Goal: Task Accomplishment & Management: Complete application form

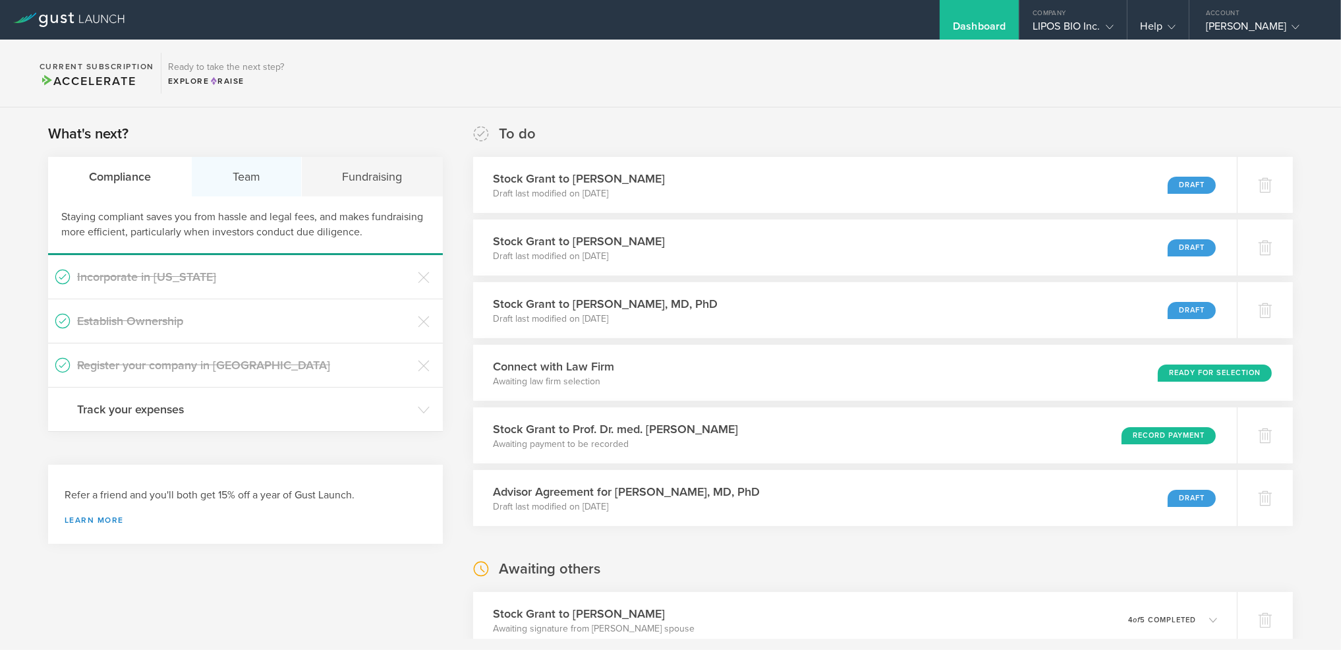
click at [247, 174] on div "Team" at bounding box center [246, 177] width 109 height 40
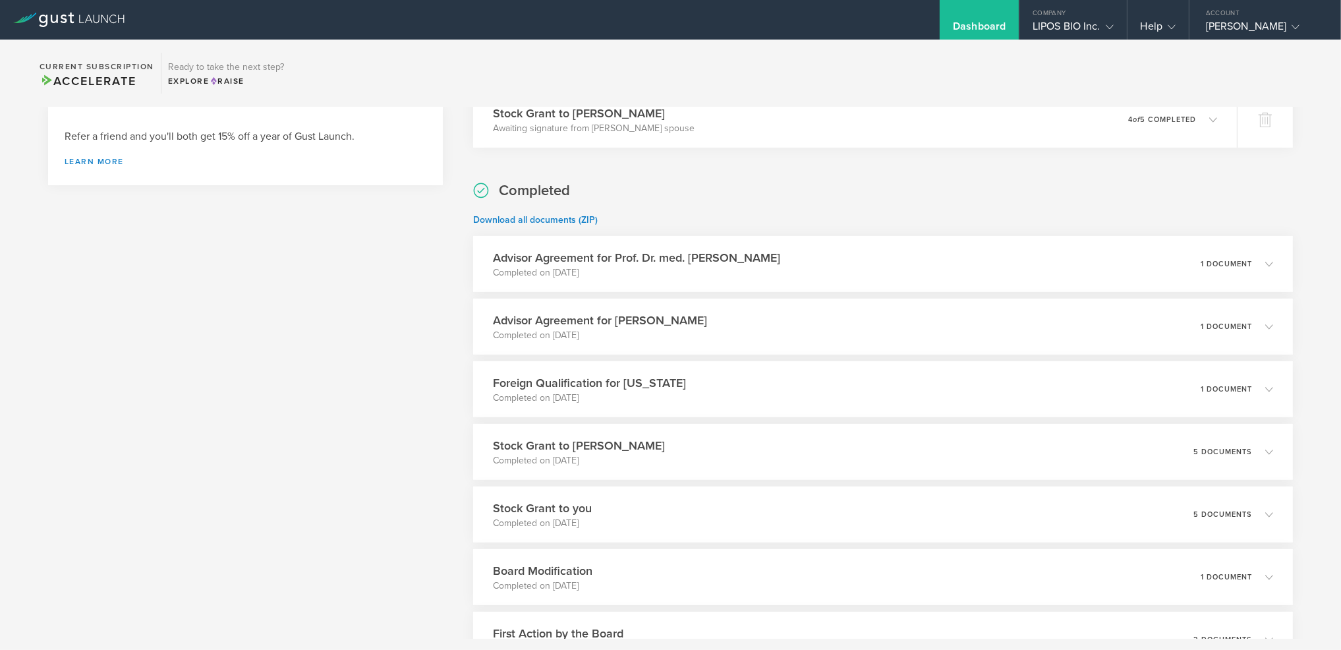
scroll to position [501, 0]
click at [1263, 262] on div "Advisor Agreement for Prof. Dr. med. [PERSON_NAME] Completed on [DATE] 1 docume…" at bounding box center [883, 263] width 837 height 57
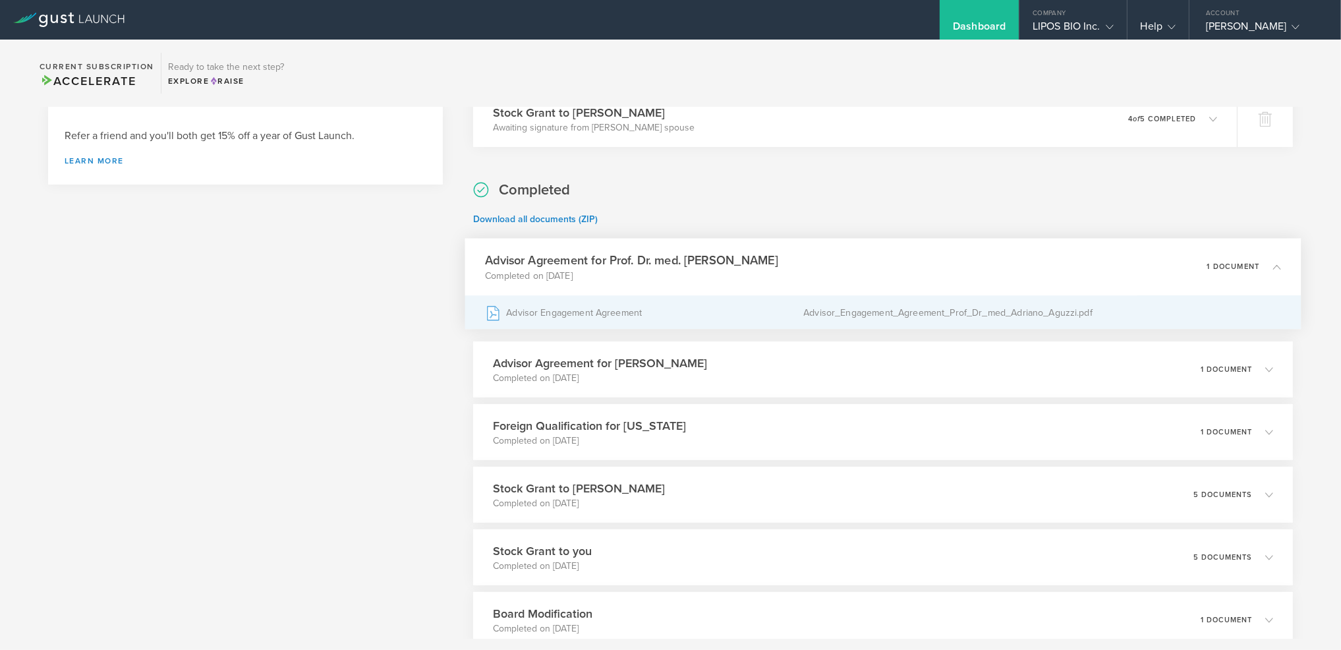
click at [632, 313] on div "Advisor Engagement Agreement" at bounding box center [644, 312] width 318 height 33
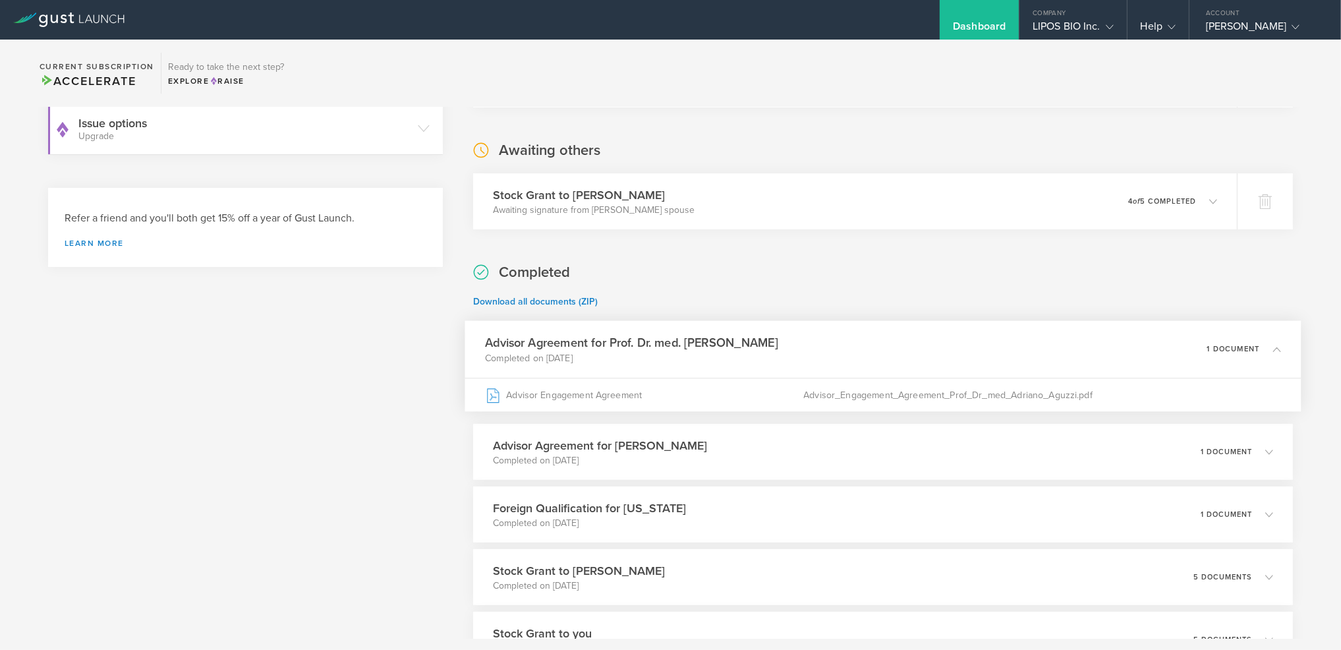
scroll to position [219, 0]
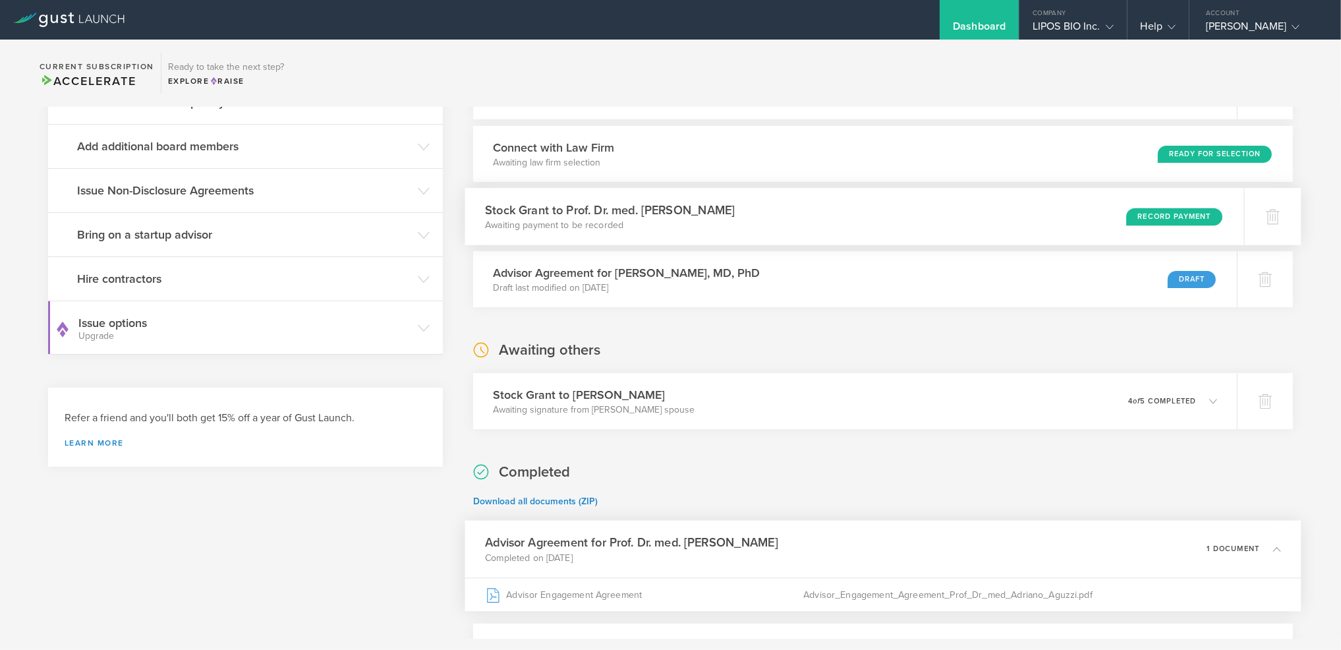
click at [888, 224] on div "Stock Grant to Prof. Dr. med. Adriano Aguzzi Awaiting payment to be recorded Re…" at bounding box center [854, 216] width 779 height 57
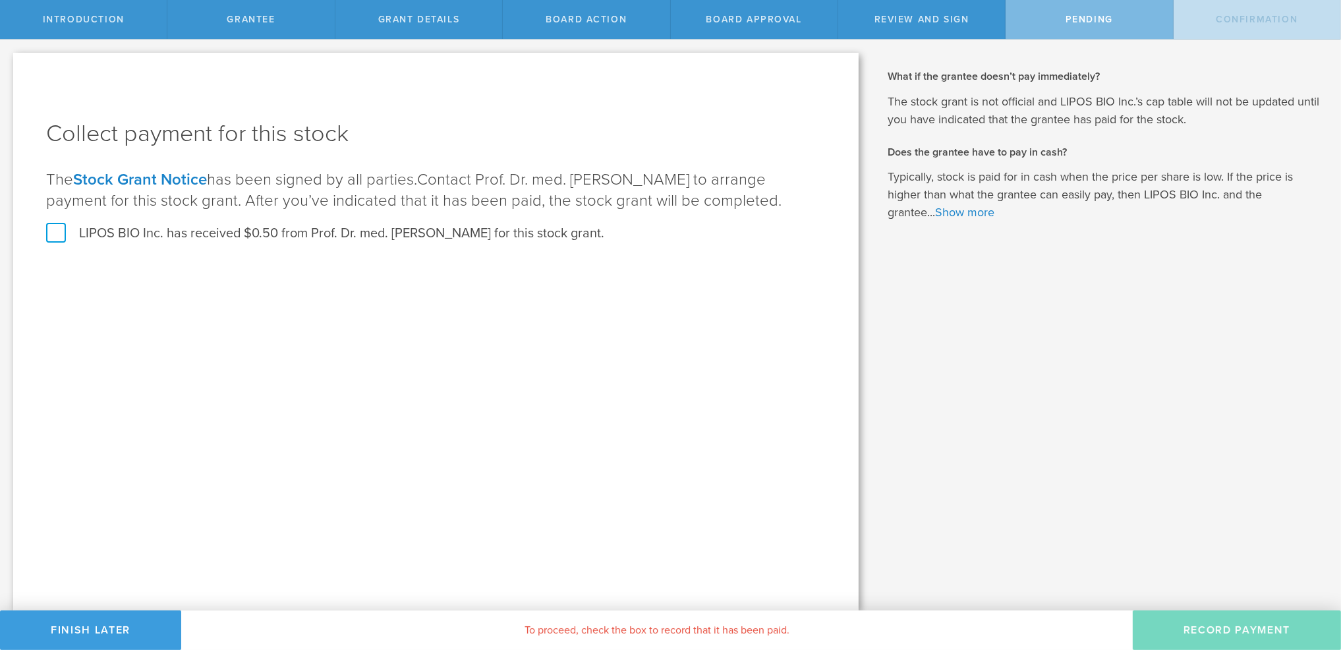
click at [191, 179] on link "Stock Grant Notice" at bounding box center [140, 179] width 134 height 19
click at [124, 639] on button "Finish Later" at bounding box center [90, 630] width 181 height 40
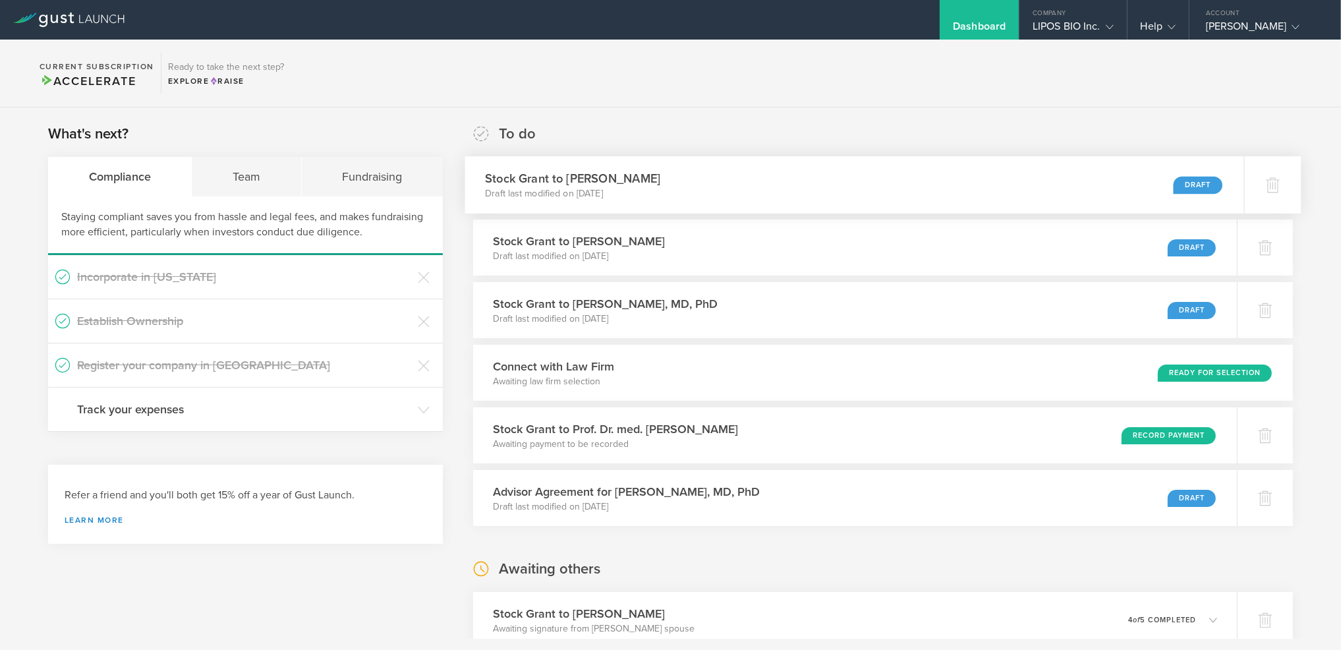
click at [928, 187] on div "Stock [PERSON_NAME] to [PERSON_NAME] Draft last modified on [DATE] Draft" at bounding box center [854, 184] width 779 height 57
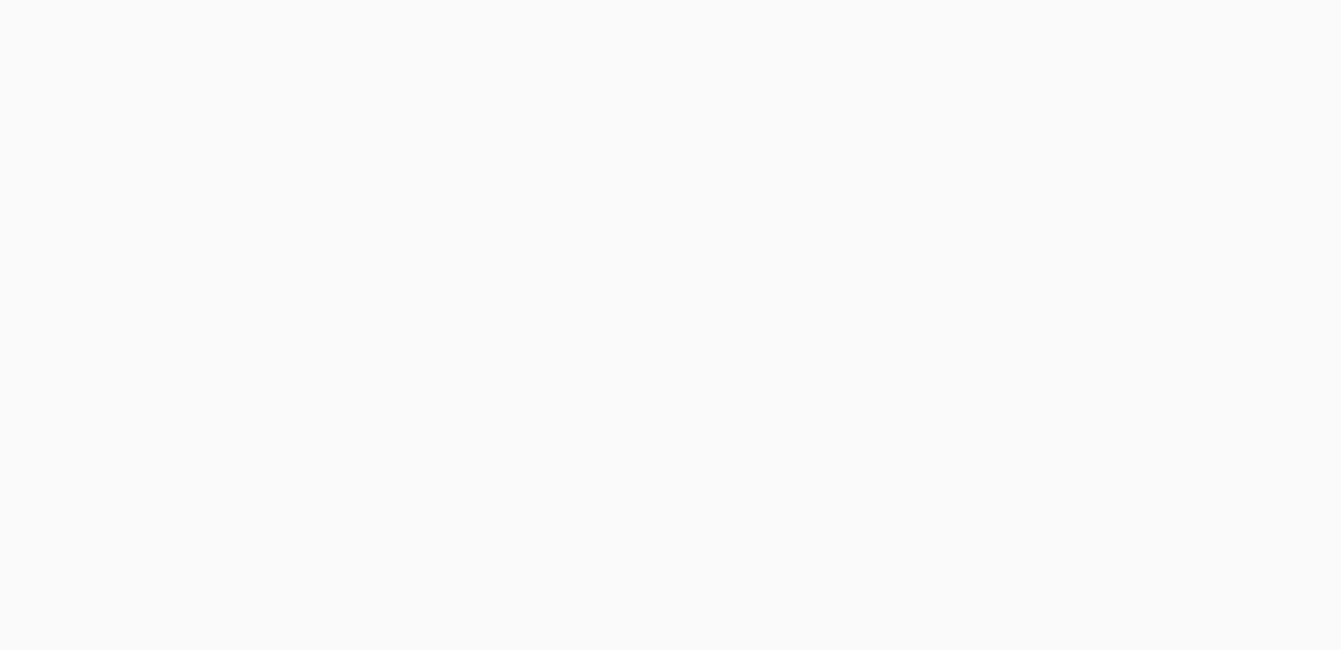
select select "single"
select select "100"
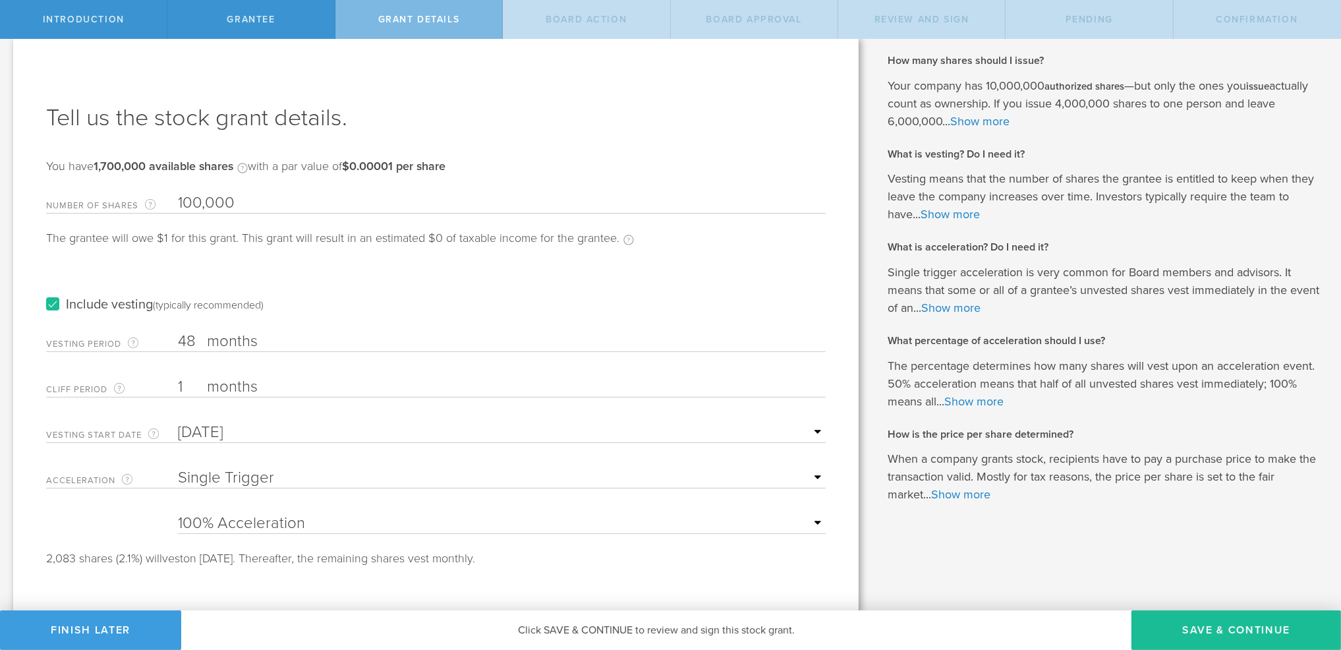
scroll to position [17, 0]
click at [1168, 635] on button "Save & Continue" at bounding box center [1237, 630] width 210 height 40
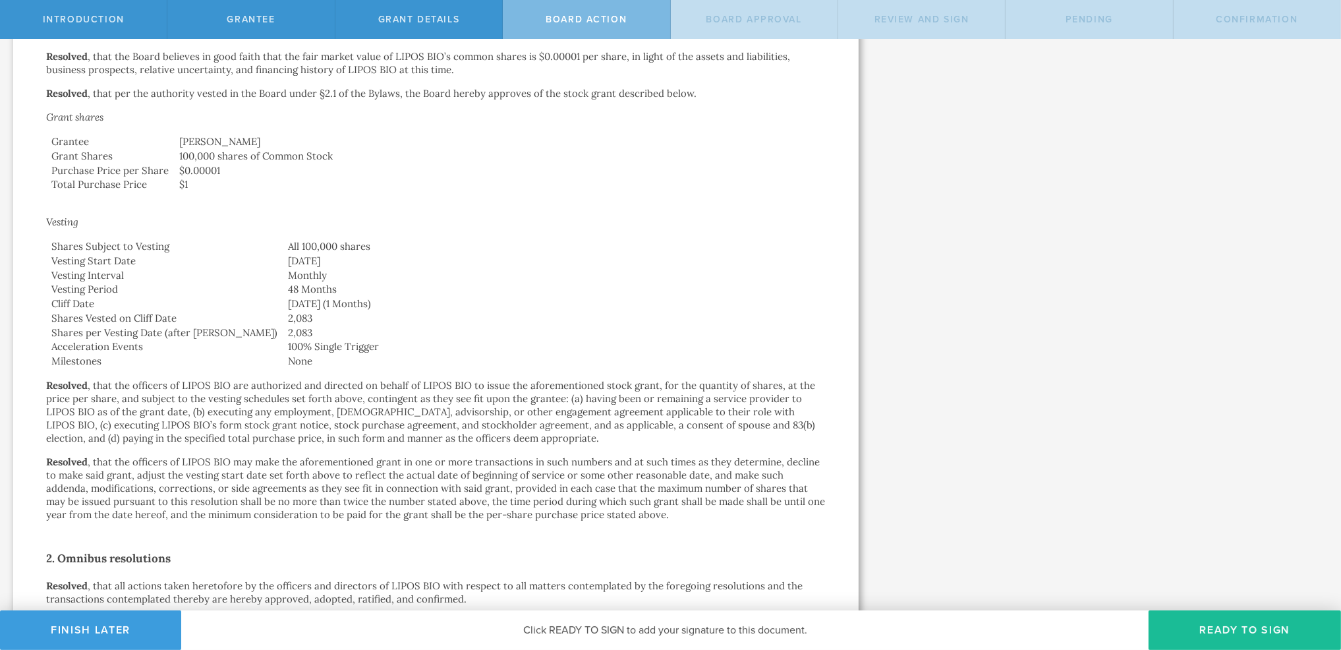
scroll to position [324, 0]
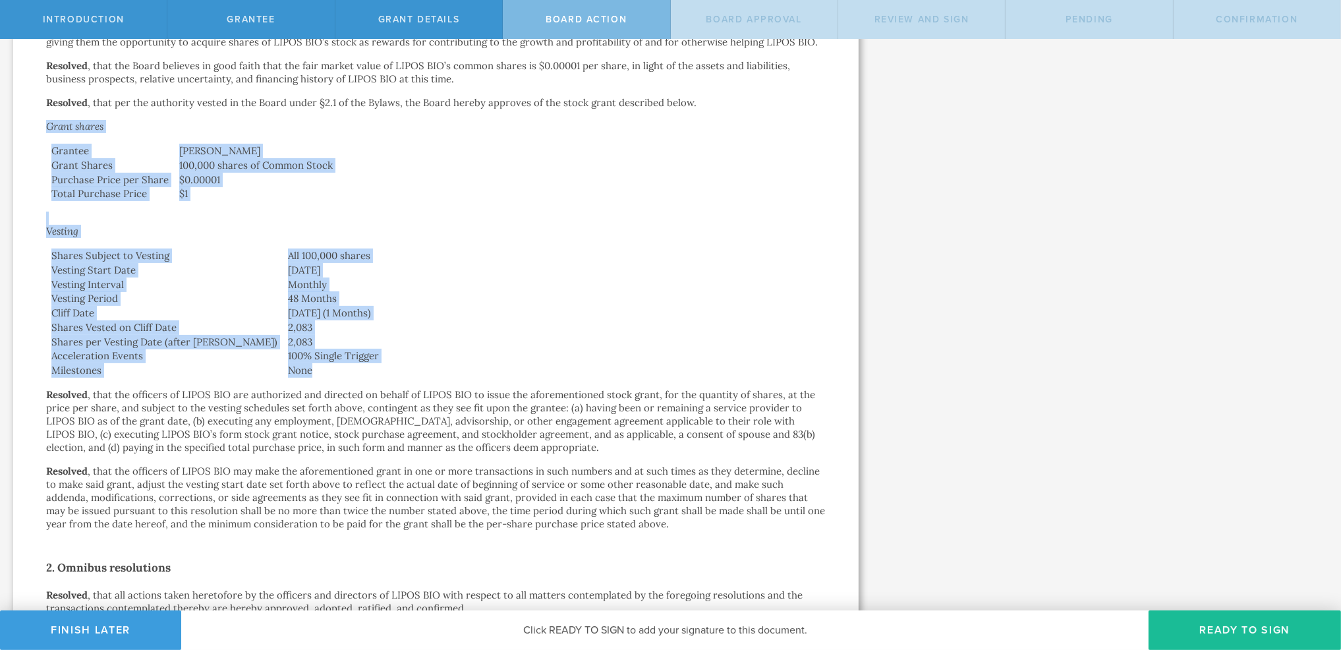
drag, startPoint x: 47, startPoint y: 127, endPoint x: 325, endPoint y: 372, distance: 370.3
click at [329, 371] on div "Action by the Board of Directors of LIPOS BIO Inc. October 13, 2025 In accordan…" at bounding box center [436, 285] width 780 height 1014
copy div "Grant shares Grantee Anirvan Ghosh Grant Shares 100,000 shares of Common Stock …"
click at [138, 628] on button "Finish Later" at bounding box center [90, 630] width 181 height 40
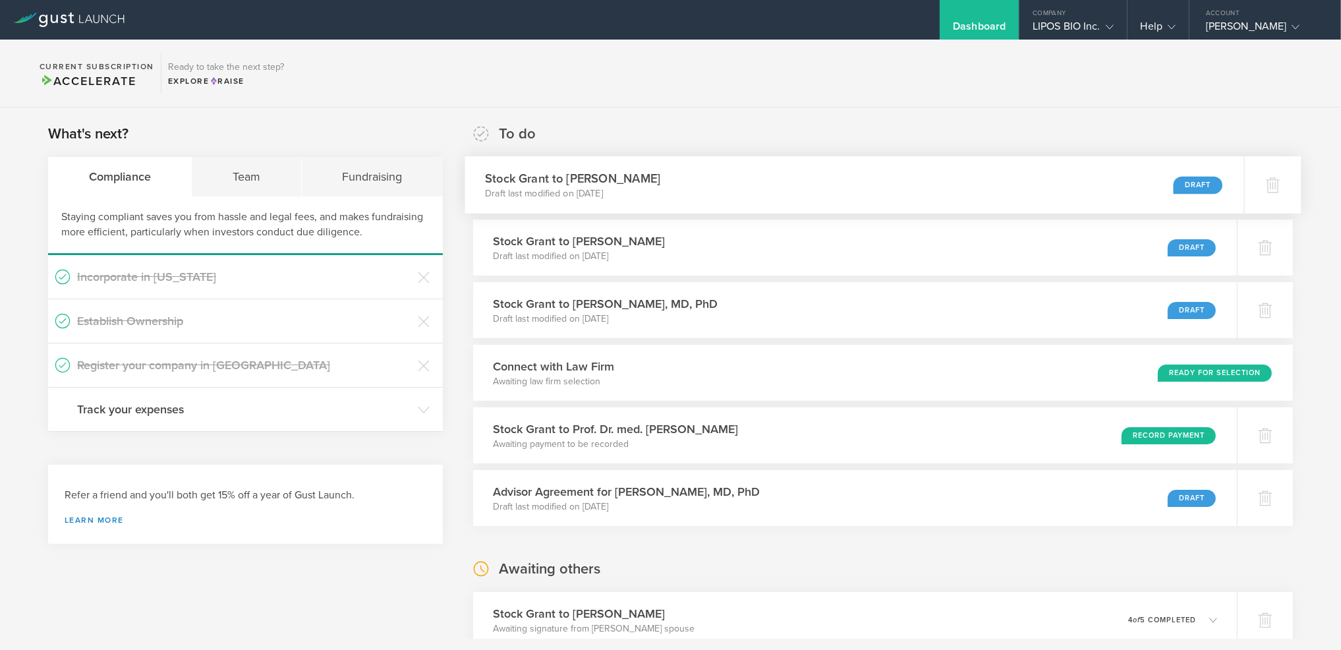
click at [1029, 175] on div "Stock [PERSON_NAME] to [PERSON_NAME] Draft last modified on [DATE] Draft" at bounding box center [854, 184] width 779 height 57
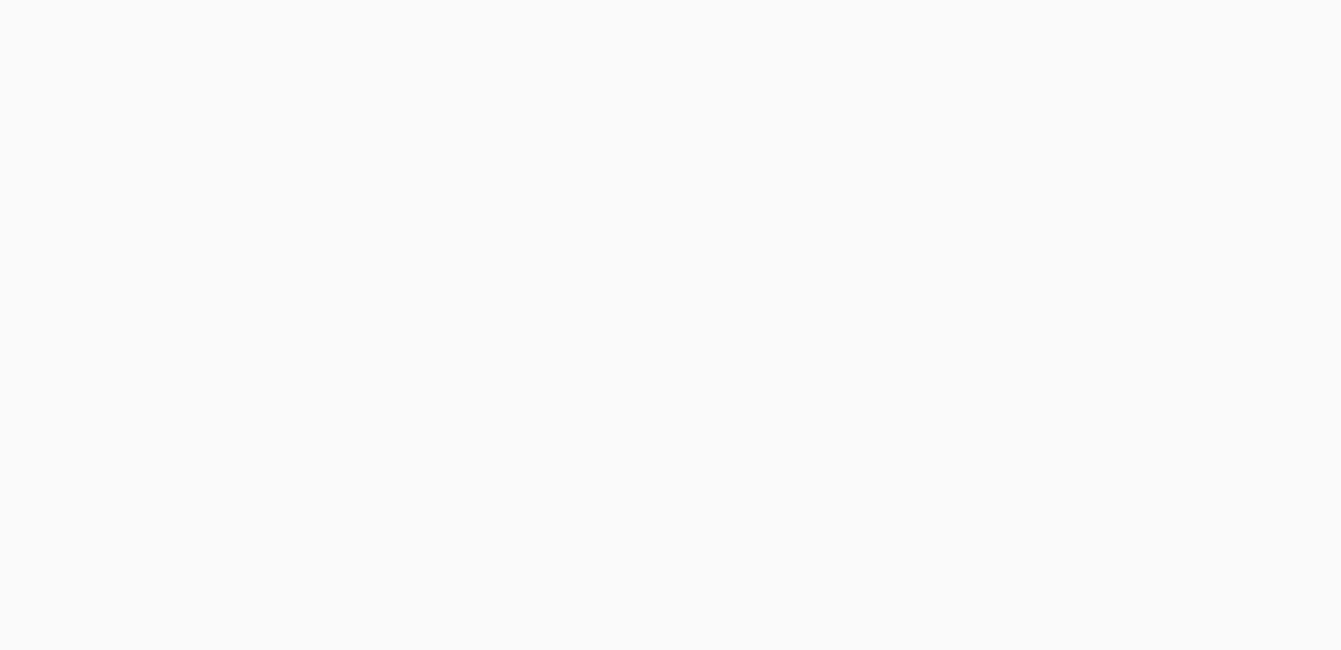
select select "single"
select select "100"
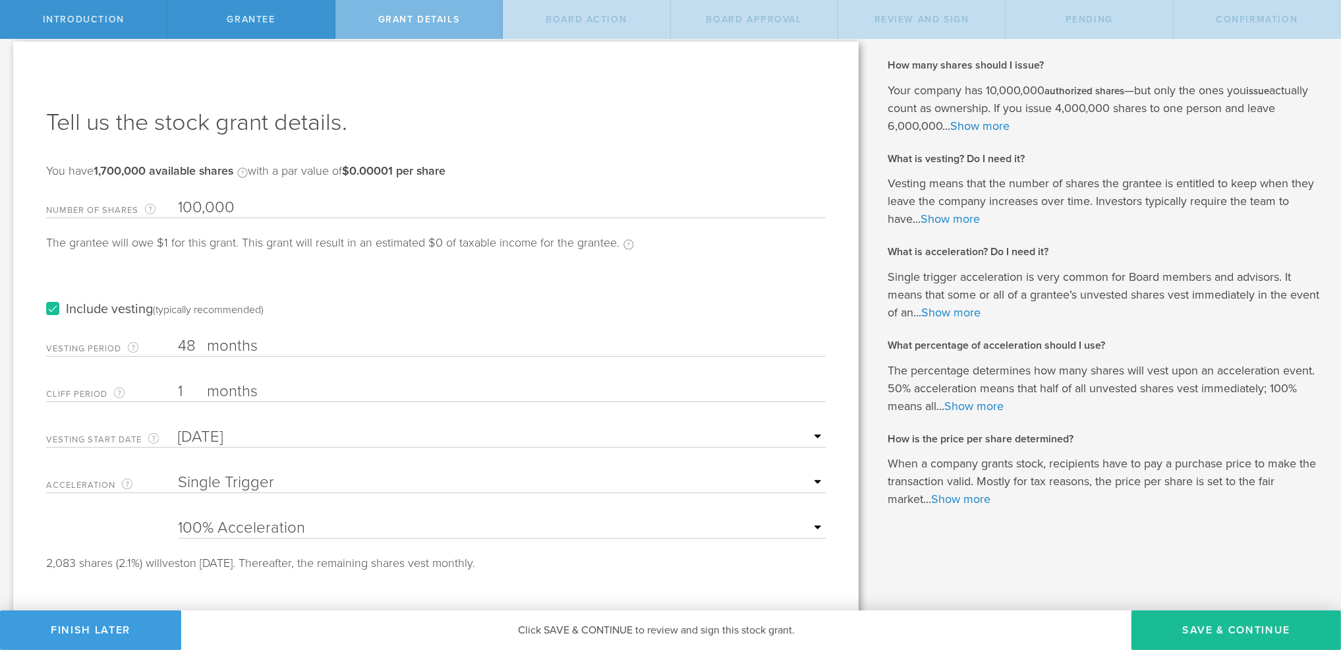
scroll to position [17, 0]
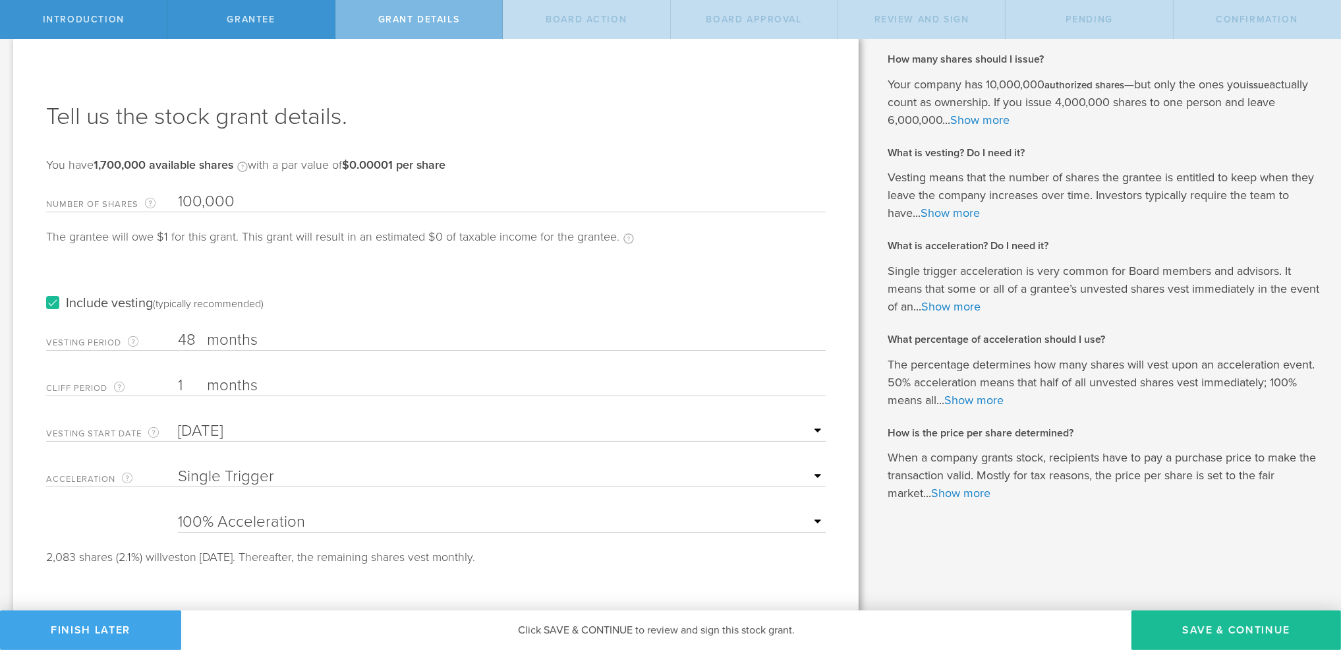
click at [103, 626] on button "Finish Later" at bounding box center [90, 630] width 181 height 40
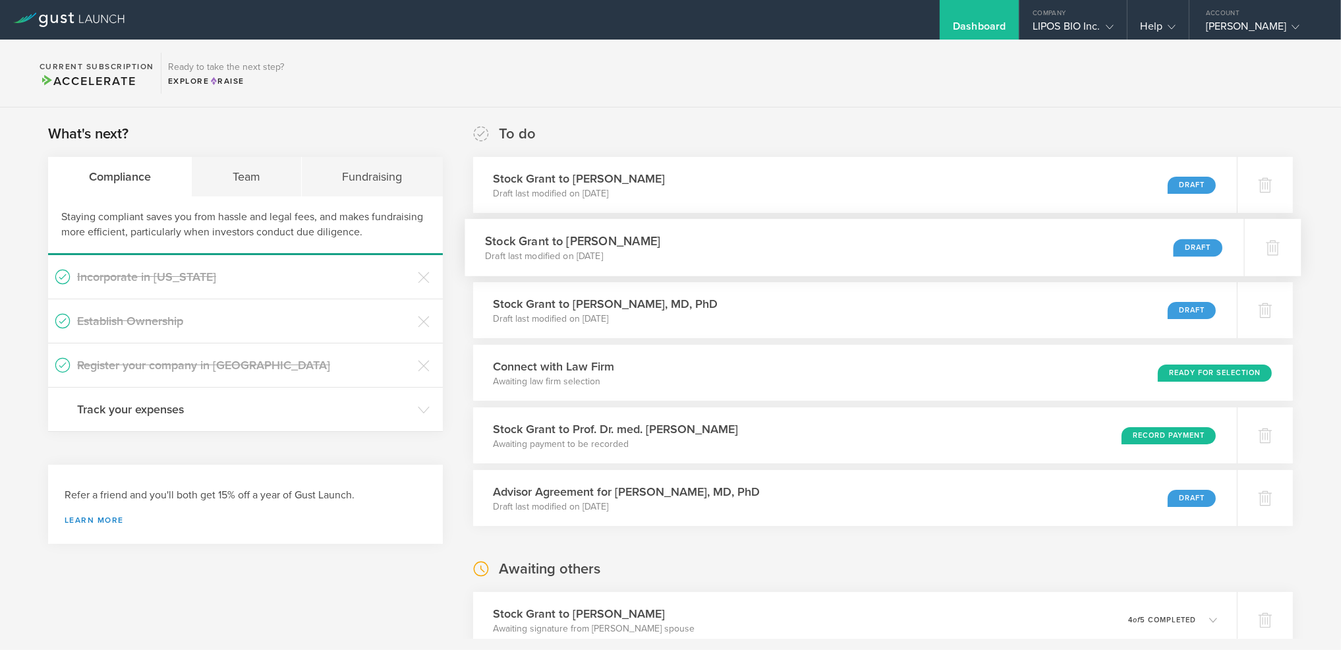
click at [693, 261] on div "Stock [PERSON_NAME] to [PERSON_NAME] Draft last modified on [DATE] Draft" at bounding box center [854, 247] width 779 height 57
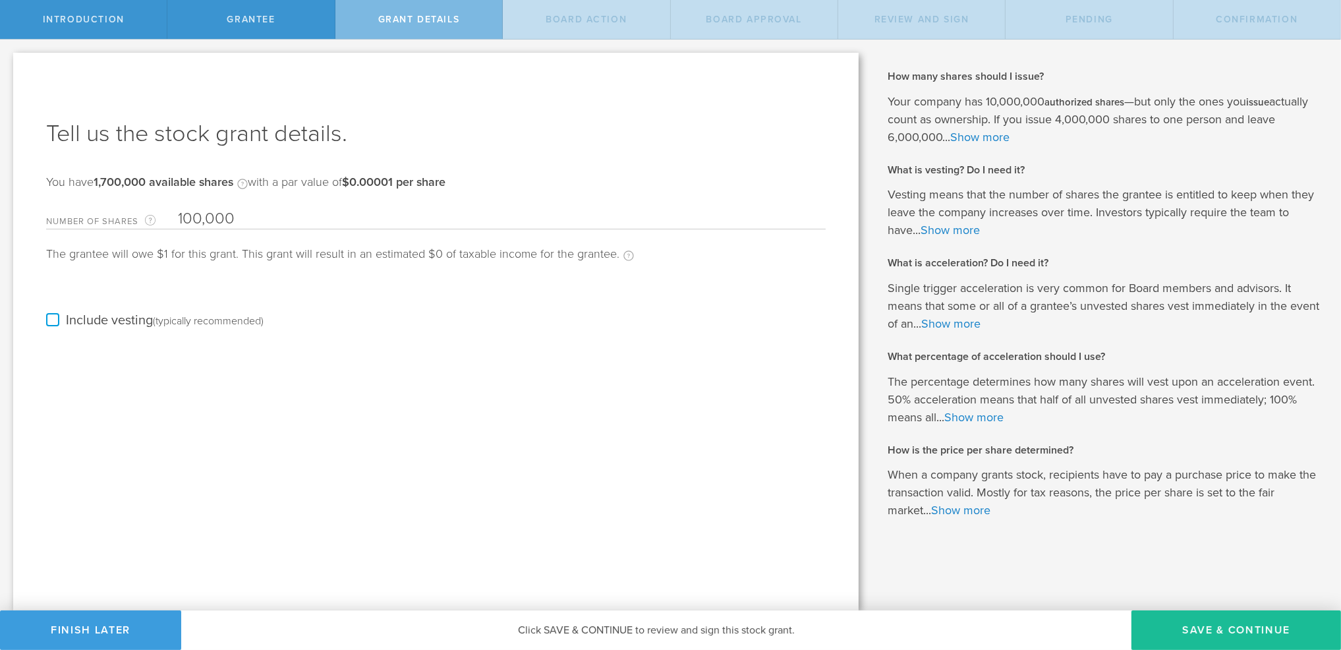
drag, startPoint x: 44, startPoint y: 219, endPoint x: 243, endPoint y: 222, distance: 199.8
click at [245, 224] on div "Tell us the stock grant details. You have 1,700,000 available shares Available …" at bounding box center [436, 332] width 846 height 558
drag, startPoint x: 241, startPoint y: 216, endPoint x: 7, endPoint y: 216, distance: 234.0
click at [7, 216] on div "Let’s walk you through the process of granting stock. Here are the steps involv…" at bounding box center [436, 325] width 872 height 571
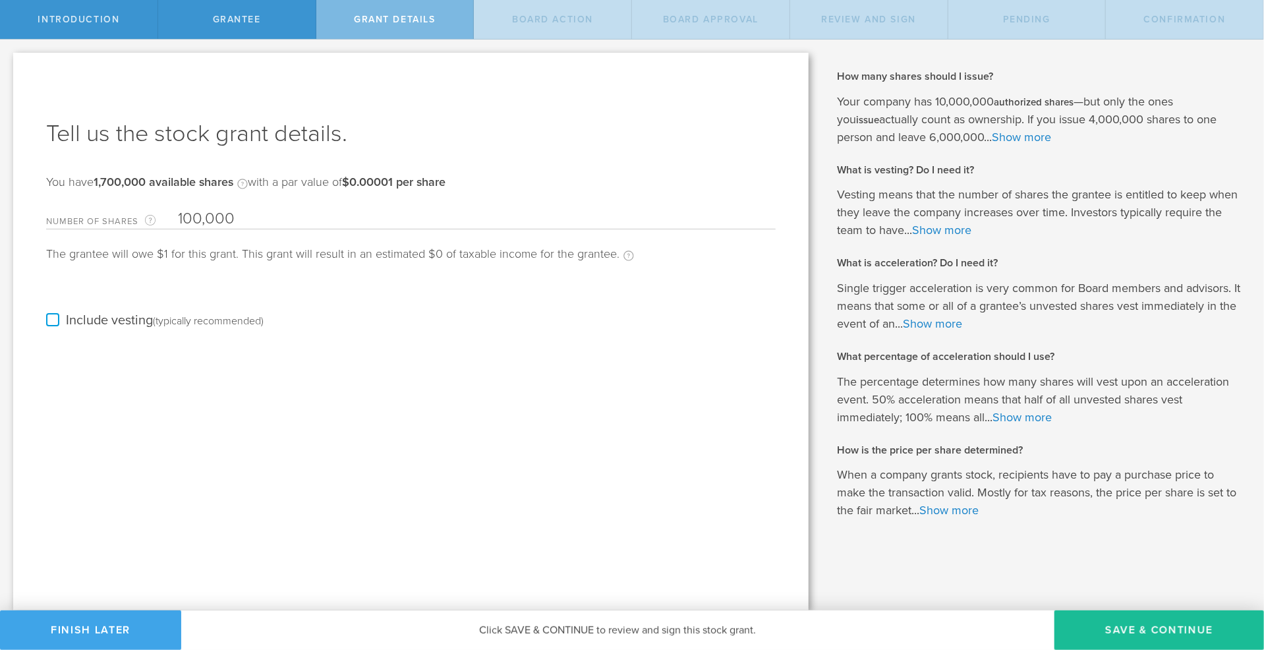
click at [92, 621] on button "Finish Later" at bounding box center [90, 630] width 181 height 40
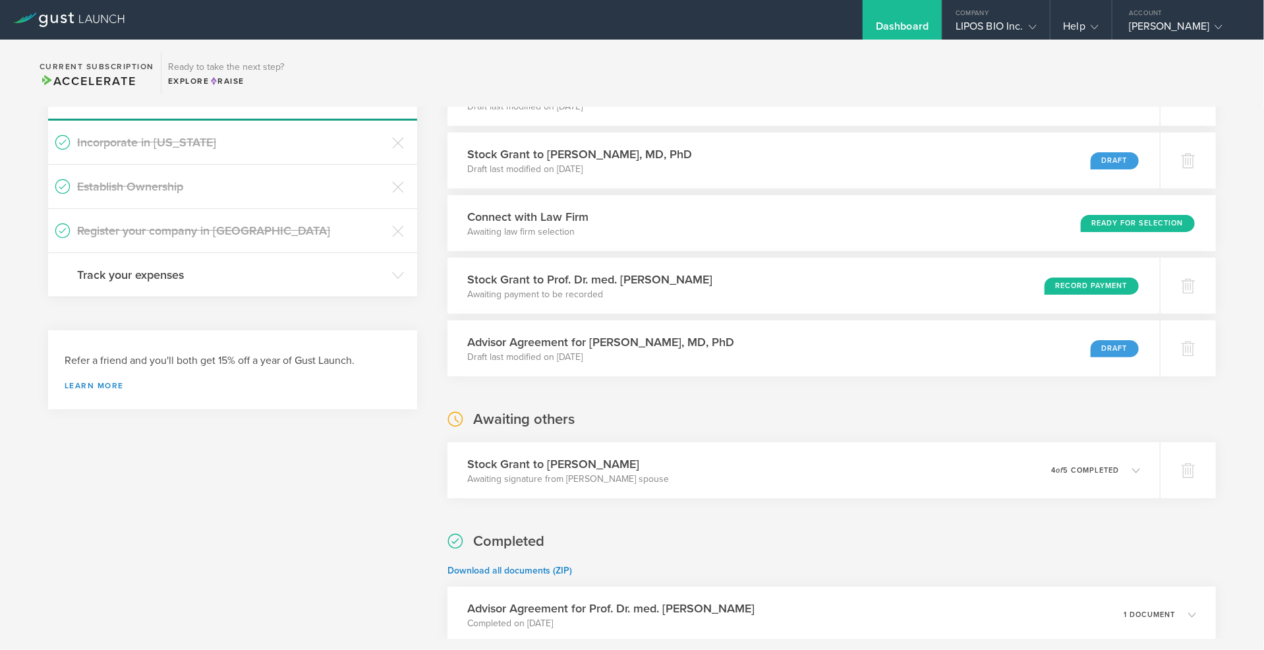
scroll to position [13, 0]
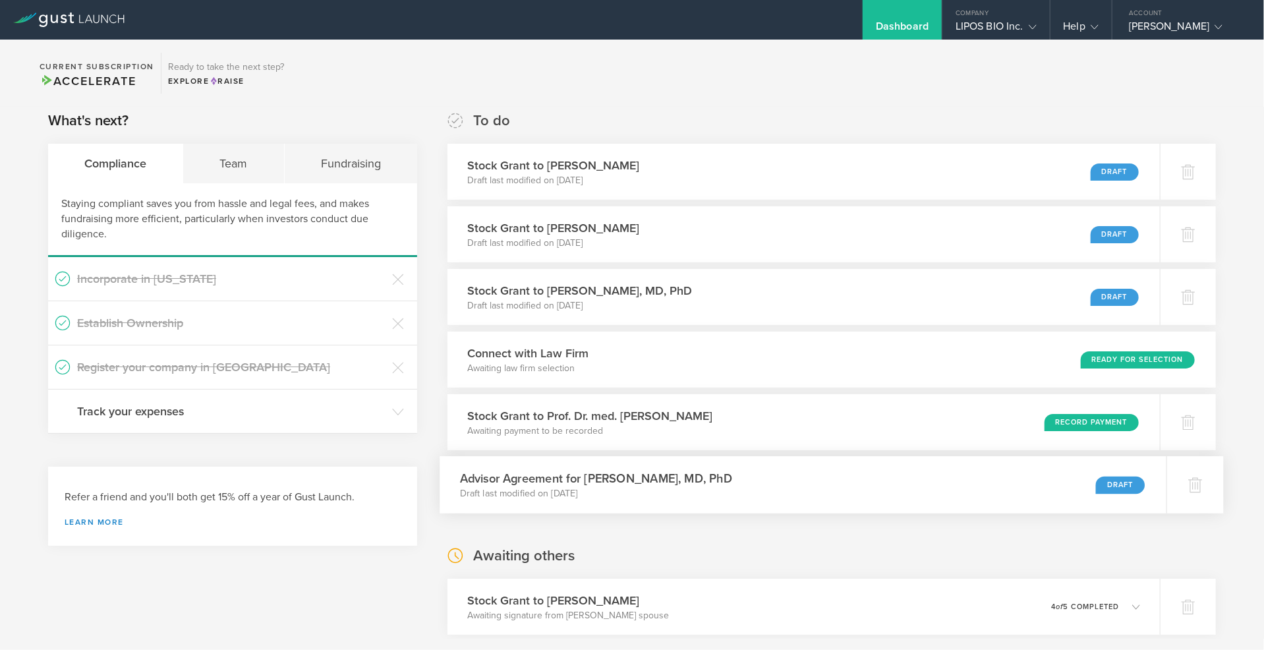
click at [1101, 489] on div "Draft" at bounding box center [1120, 485] width 49 height 18
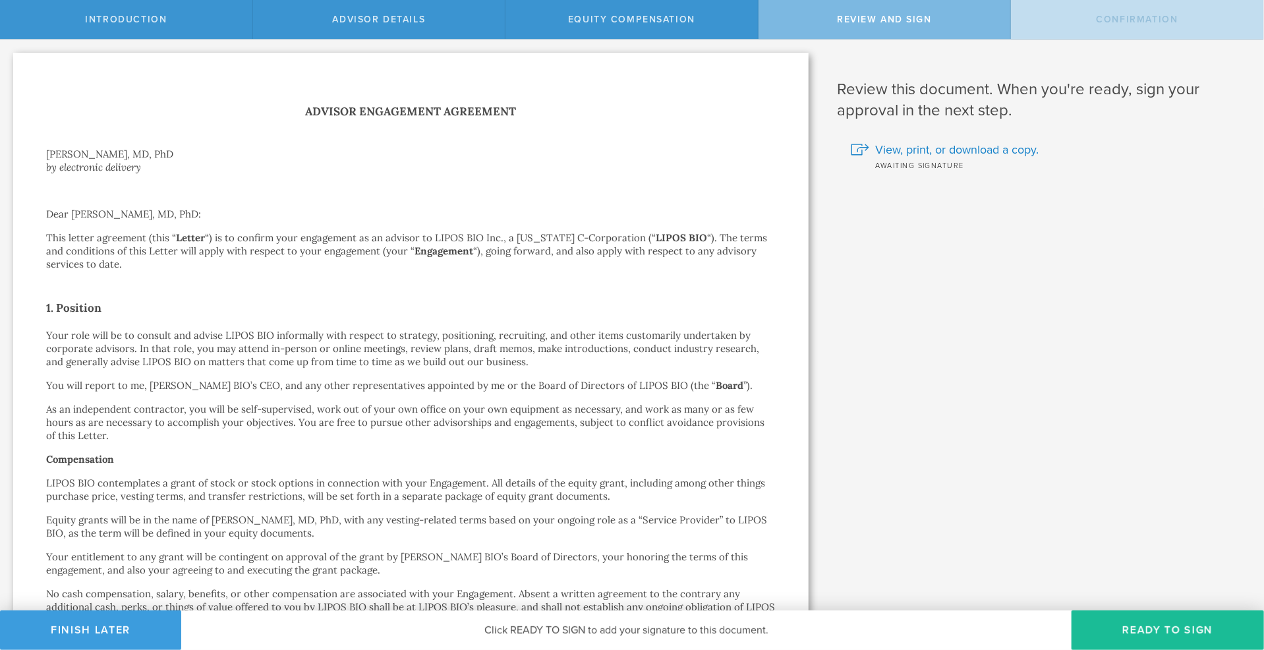
click at [948, 150] on span "View, print, or download a copy." at bounding box center [957, 149] width 163 height 17
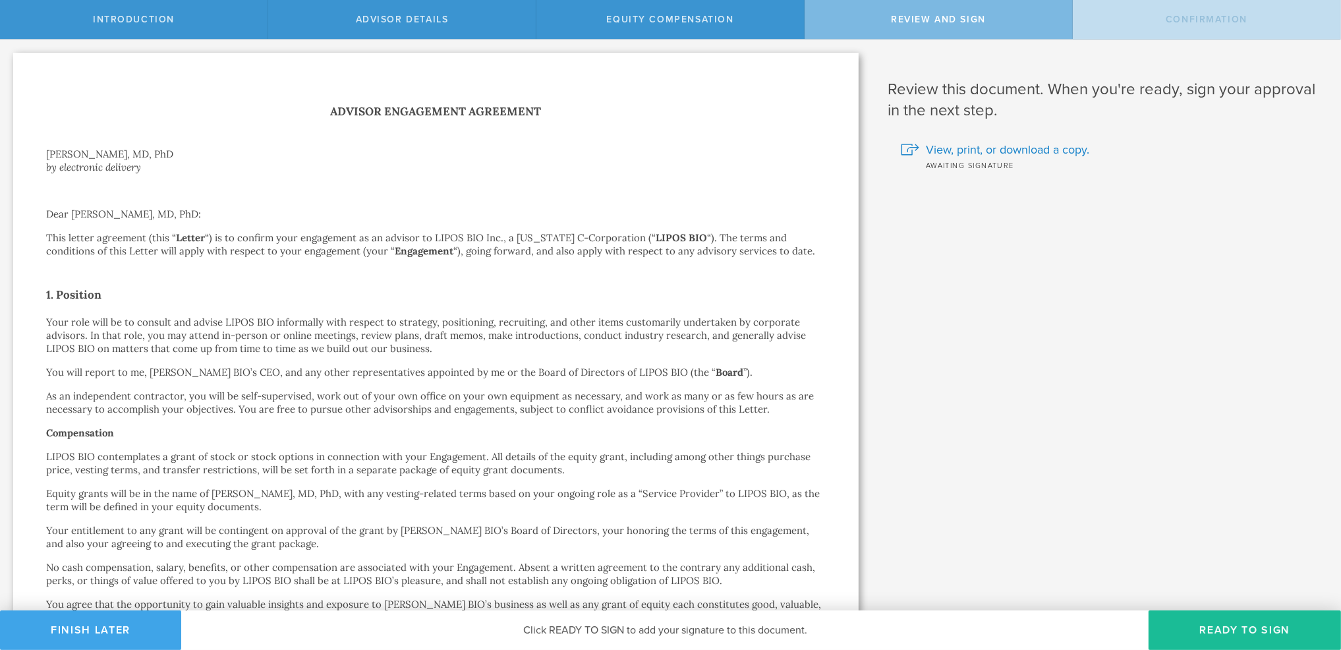
click at [125, 627] on button "Finish Later" at bounding box center [90, 630] width 181 height 40
